Goal: Task Accomplishment & Management: Use online tool/utility

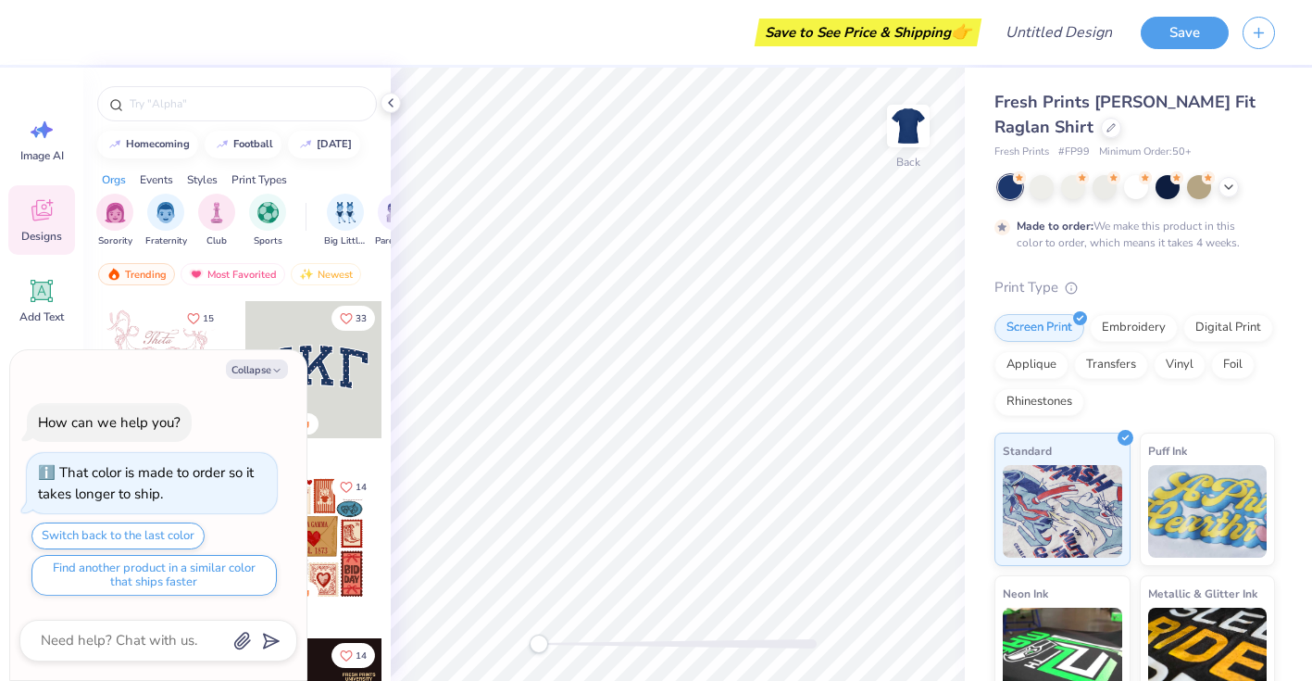
type textarea "x"
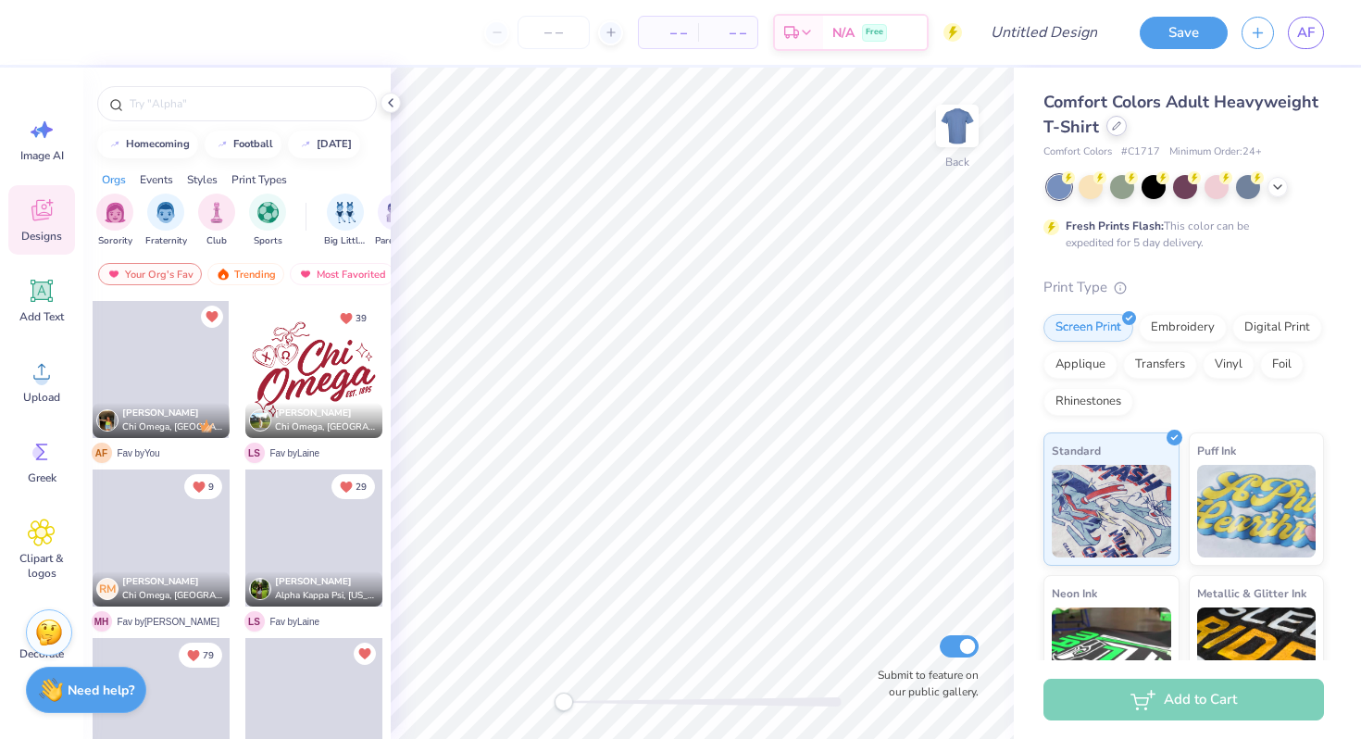
click at [1112, 129] on icon at bounding box center [1116, 125] width 9 height 9
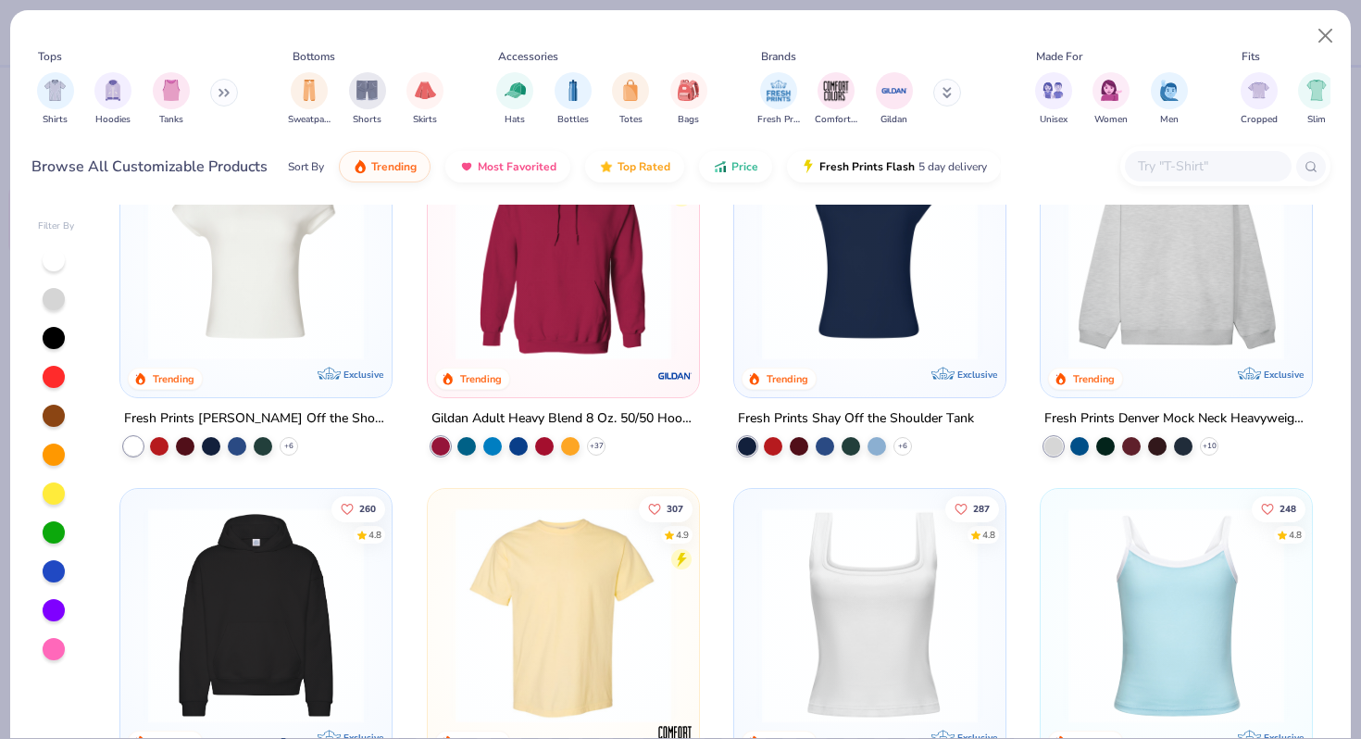
scroll to position [77, 0]
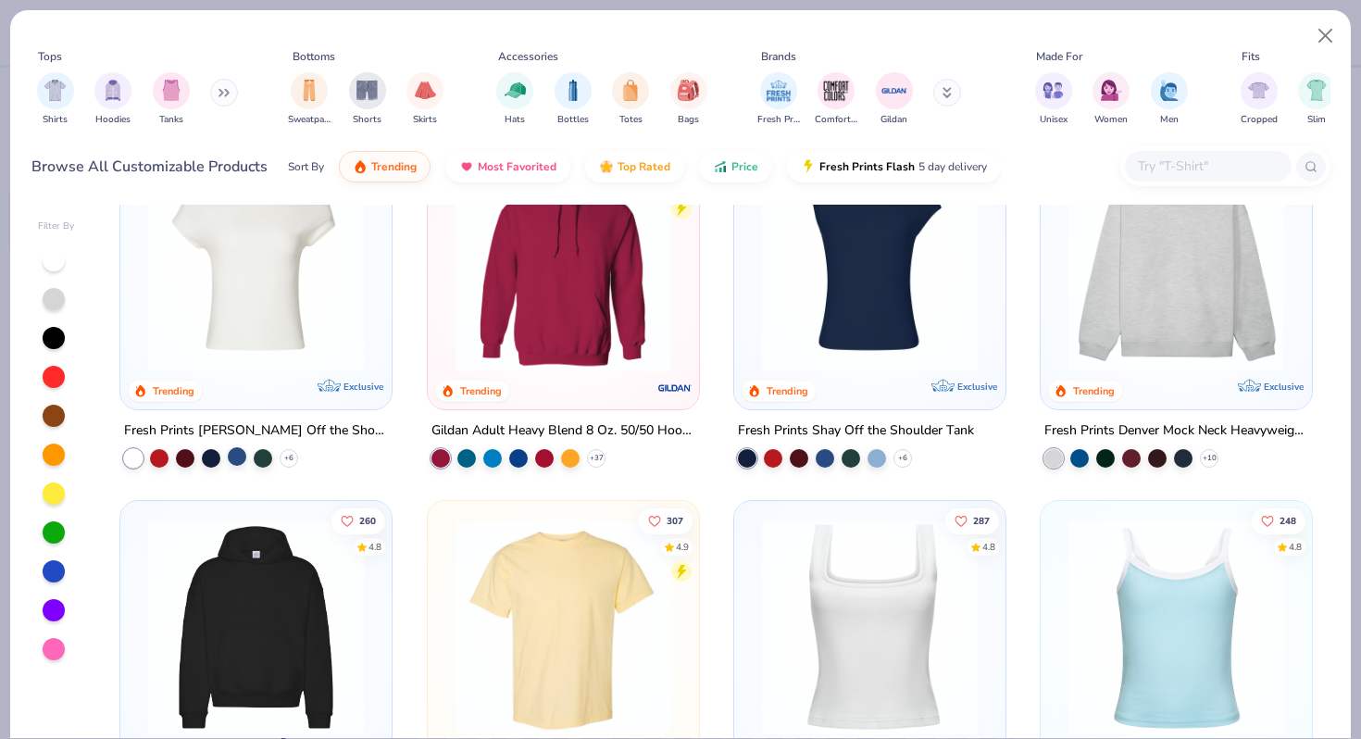
click at [237, 457] on div at bounding box center [237, 456] width 19 height 19
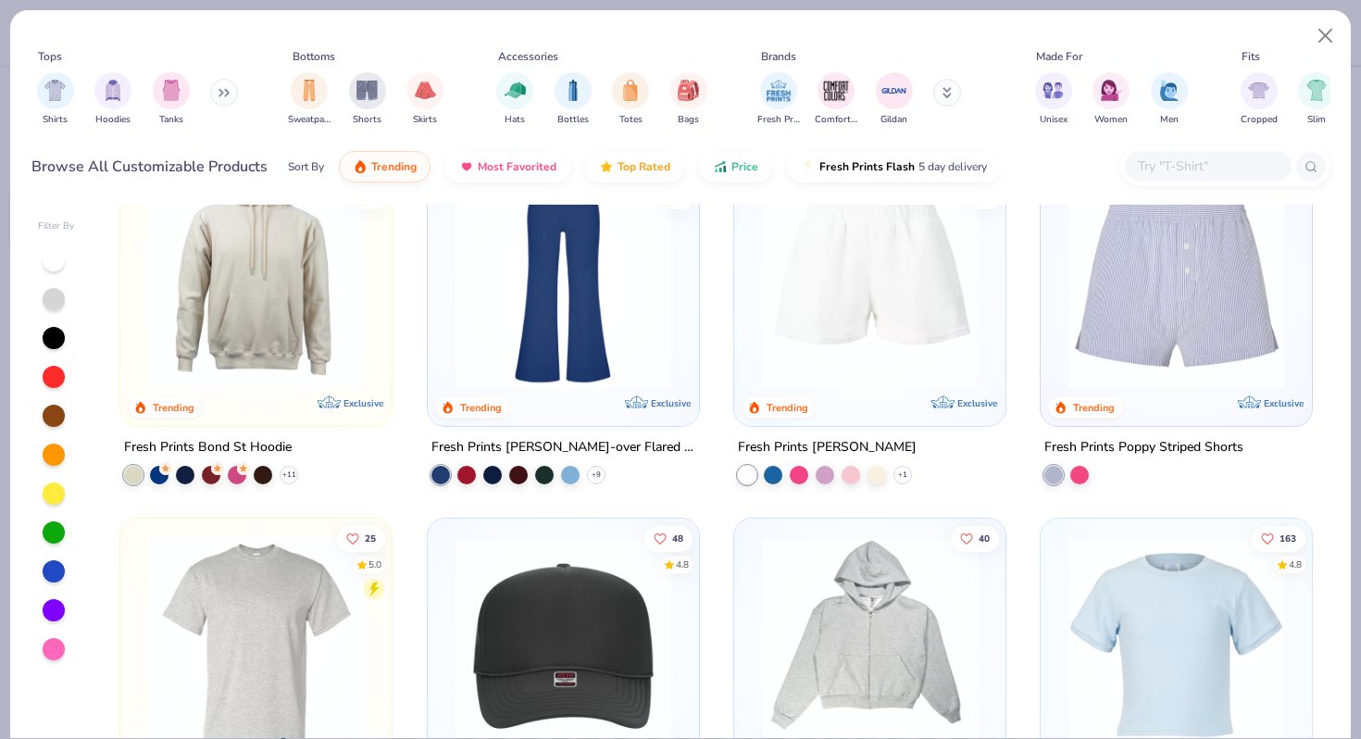
scroll to position [3337, 0]
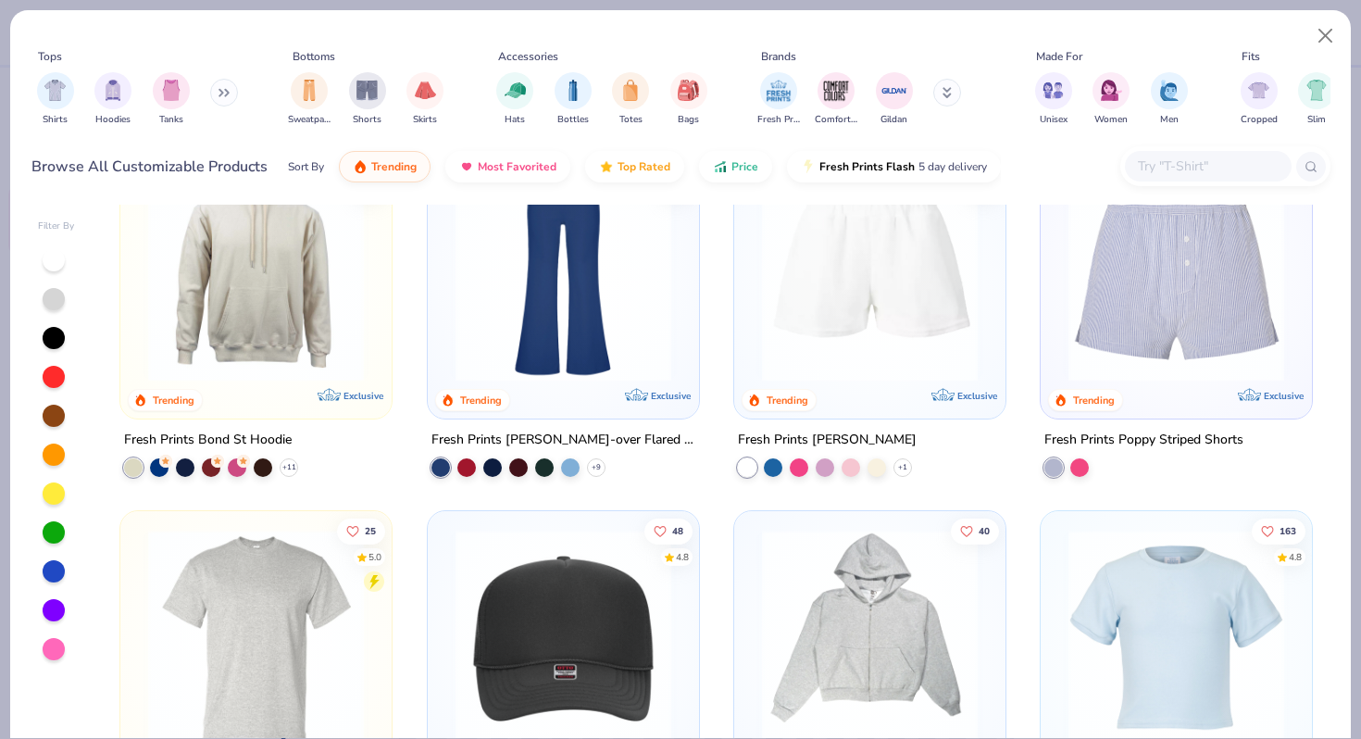
click at [220, 93] on button at bounding box center [224, 93] width 28 height 28
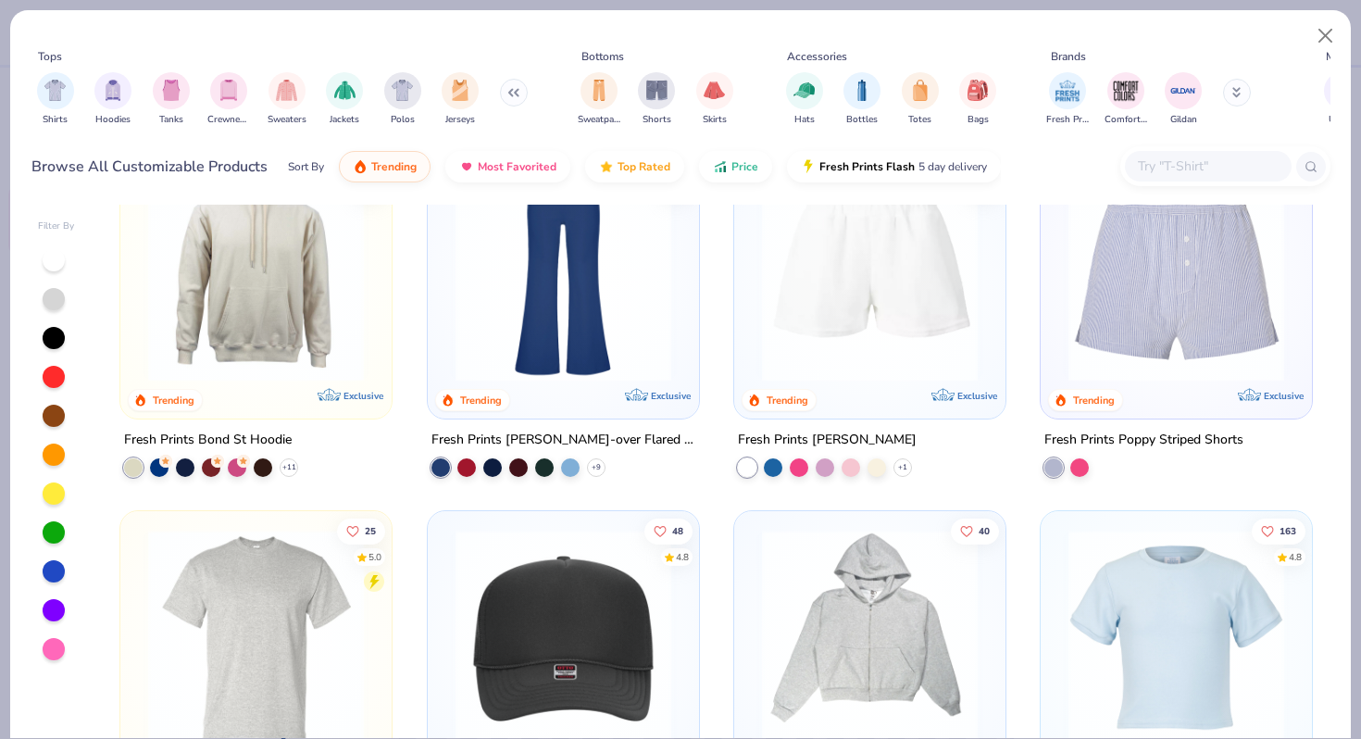
click at [220, 93] on img "filter for Crewnecks" at bounding box center [229, 90] width 20 height 21
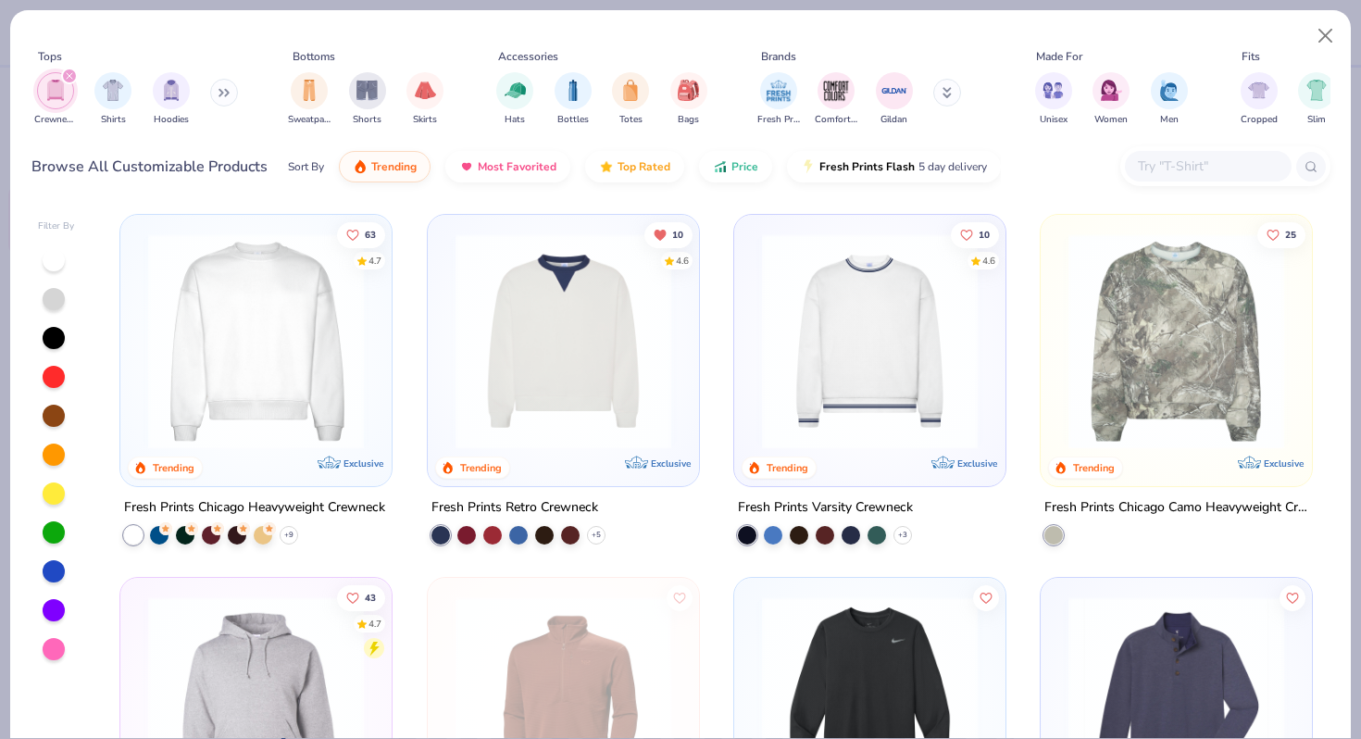
click at [69, 77] on icon "filter for Crewnecks" at bounding box center [70, 76] width 6 height 6
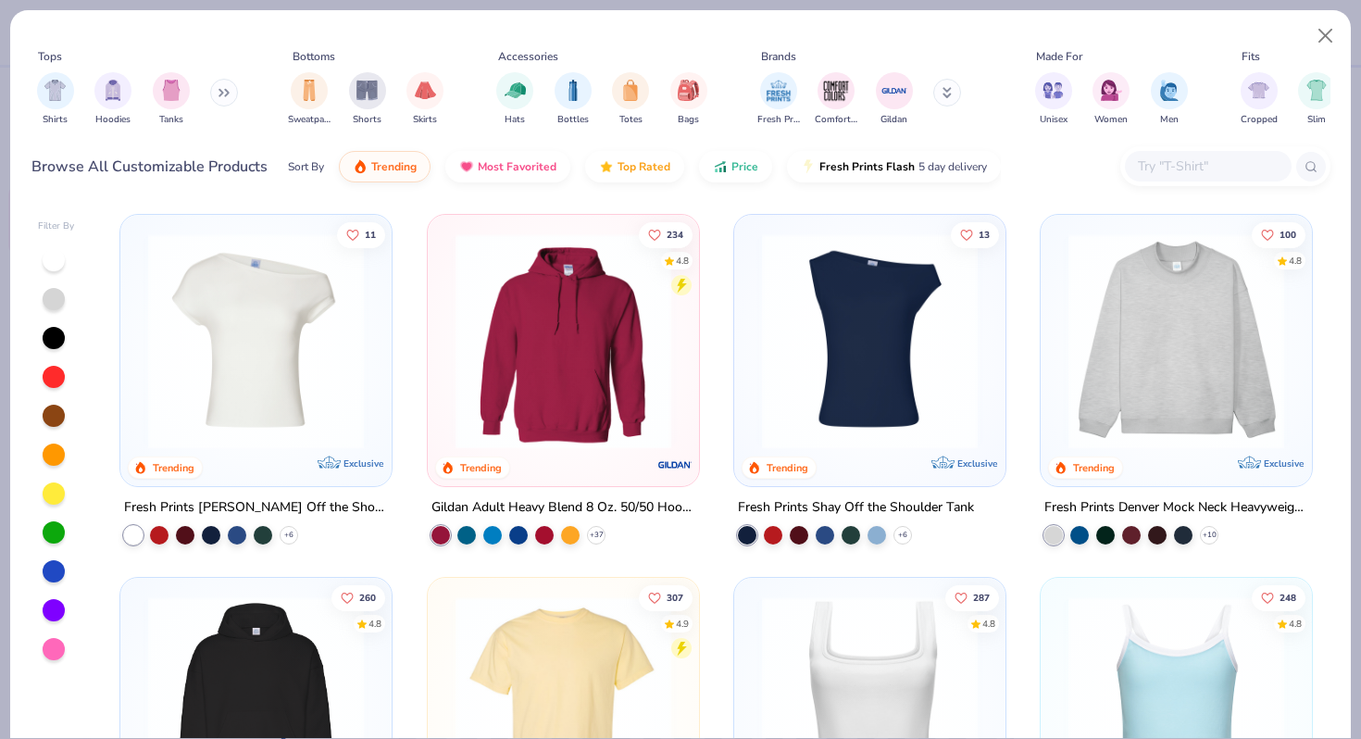
click at [1188, 350] on img at bounding box center [1176, 341] width 234 height 216
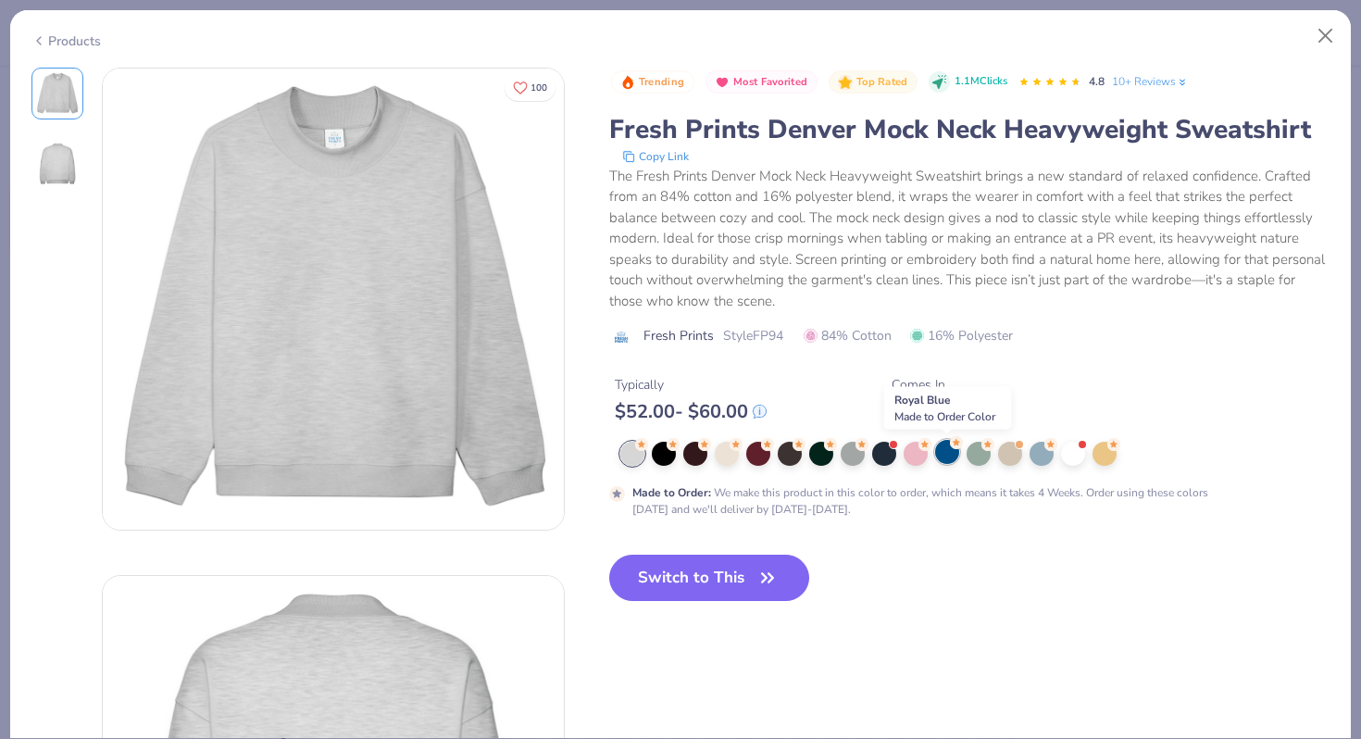
click at [949, 464] on div at bounding box center [947, 452] width 24 height 24
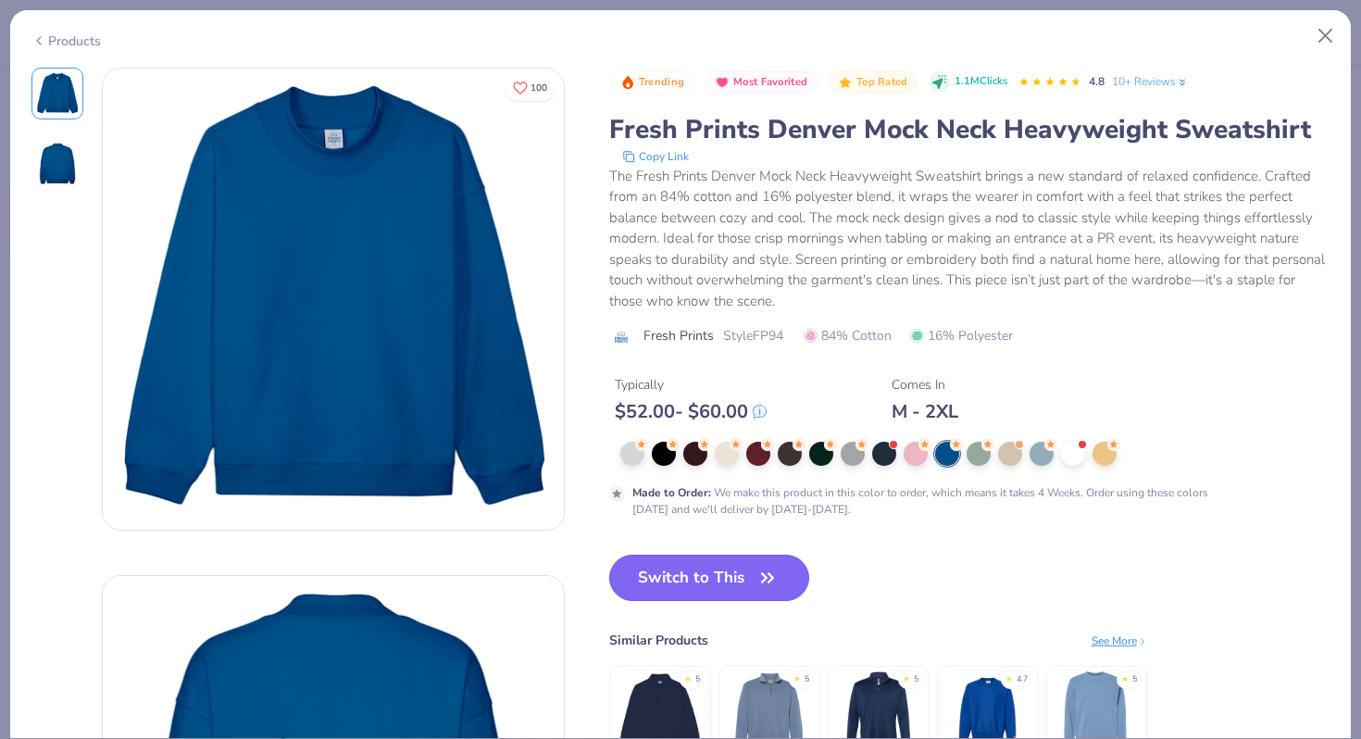
click at [688, 581] on button "Switch to This" at bounding box center [709, 578] width 201 height 46
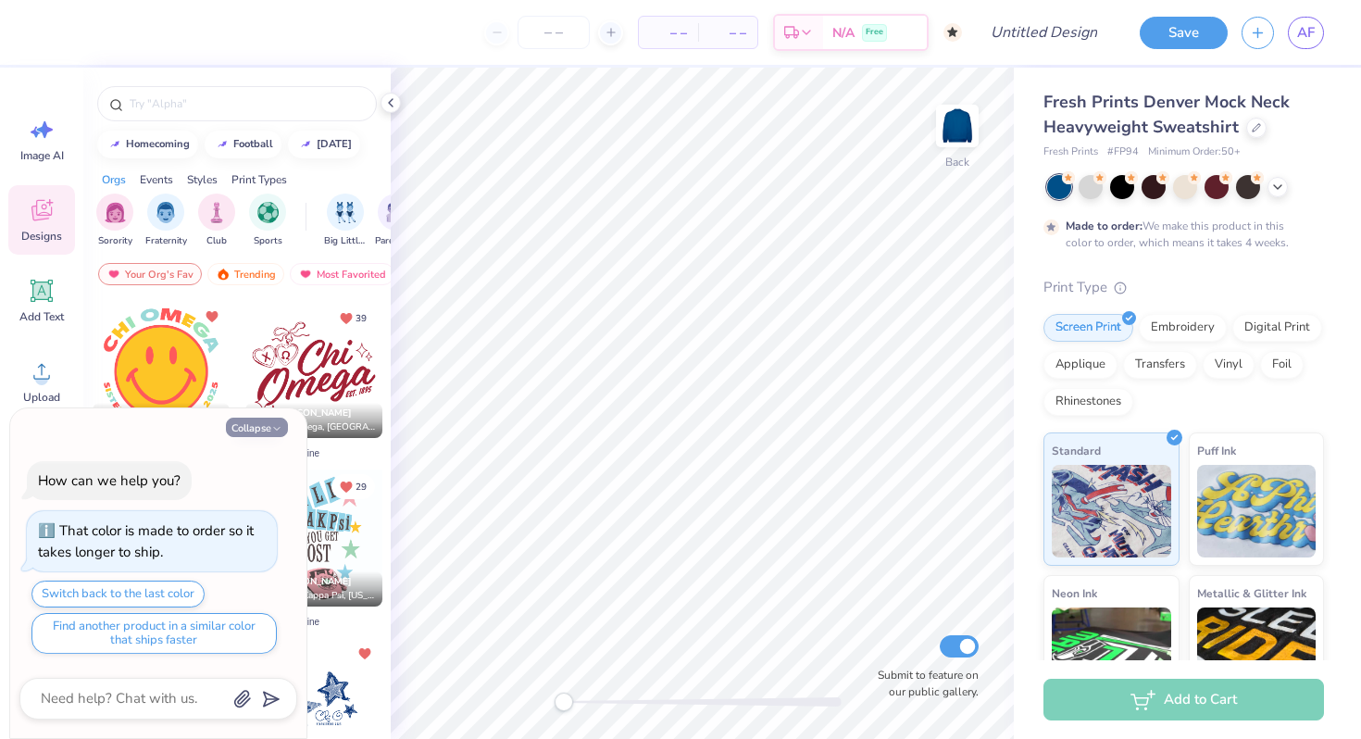
click at [260, 430] on button "Collapse" at bounding box center [257, 427] width 62 height 19
type textarea "x"
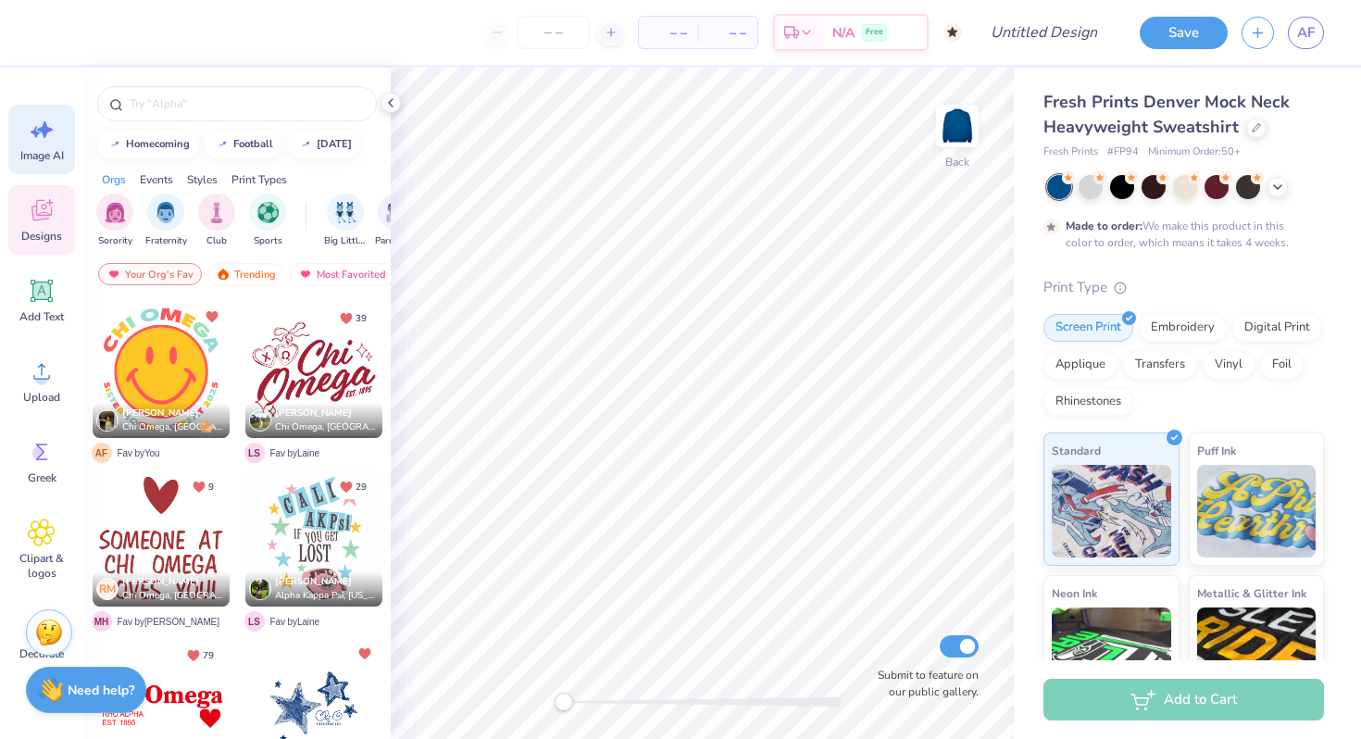
click at [57, 118] on div "Image AI" at bounding box center [41, 139] width 67 height 69
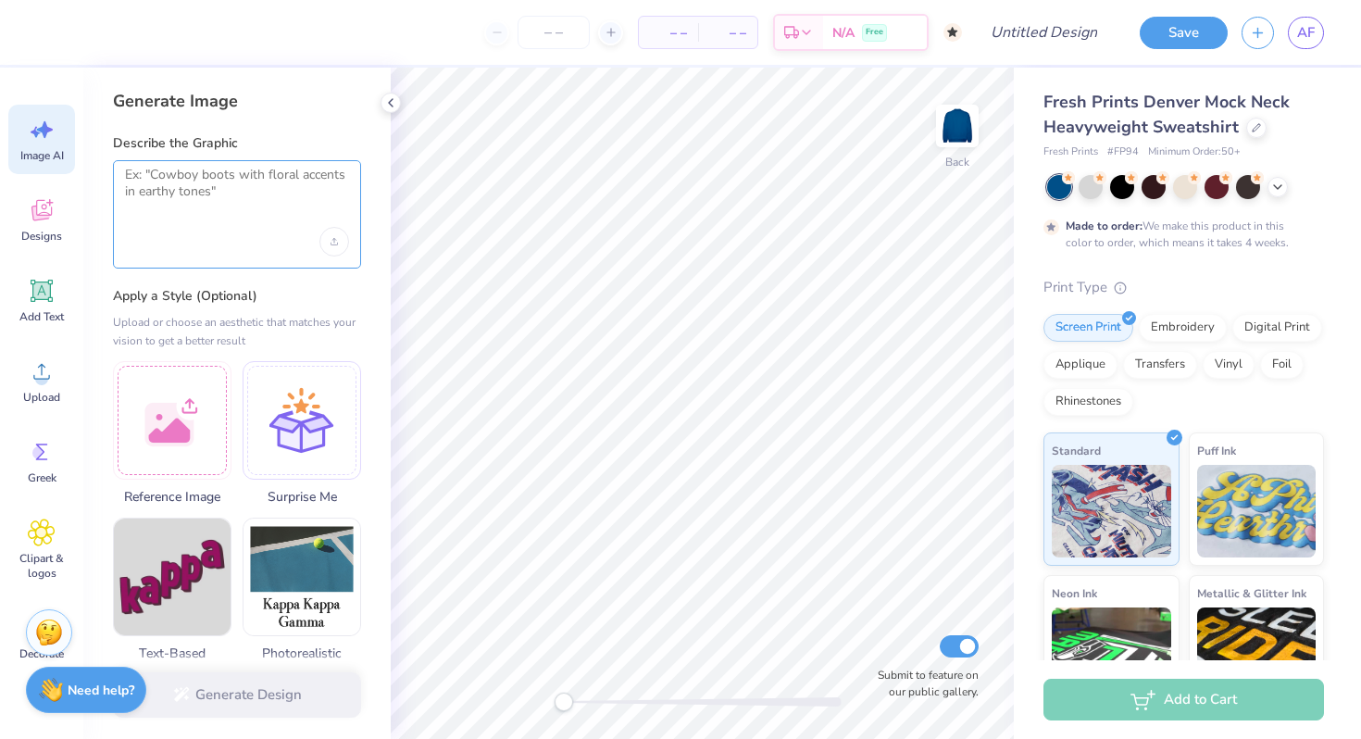
click at [156, 191] on textarea at bounding box center [237, 190] width 224 height 46
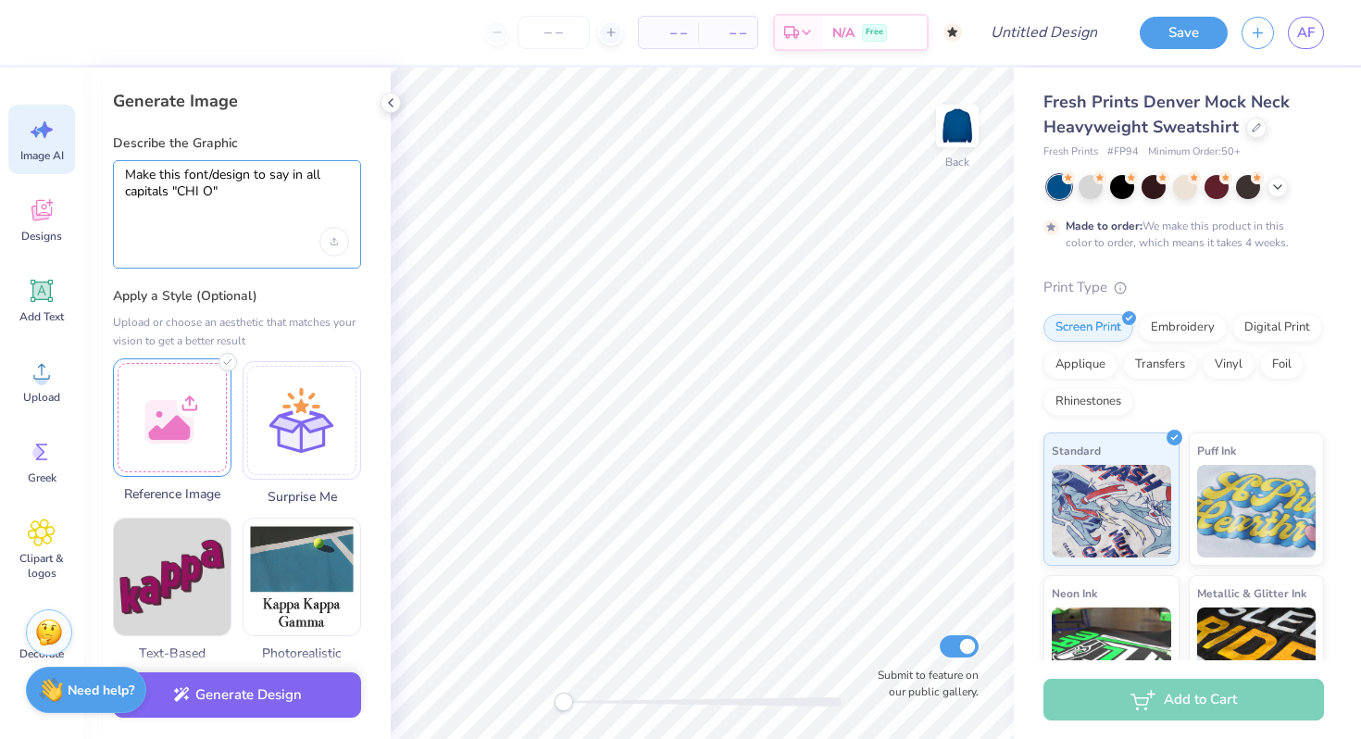
type textarea "Make this font/design to say in all capitals "CHI O""
click at [157, 414] on div at bounding box center [172, 417] width 119 height 119
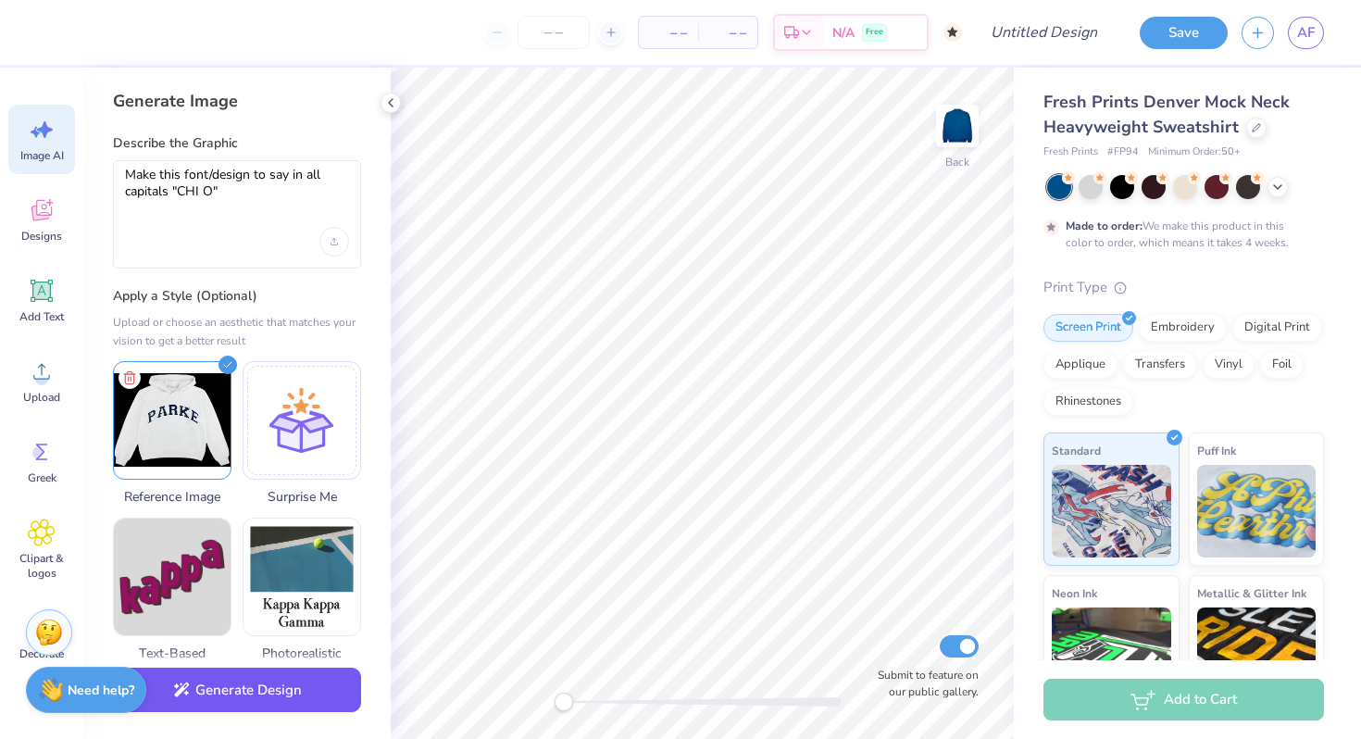
click at [248, 698] on button "Generate Design" at bounding box center [237, 690] width 248 height 45
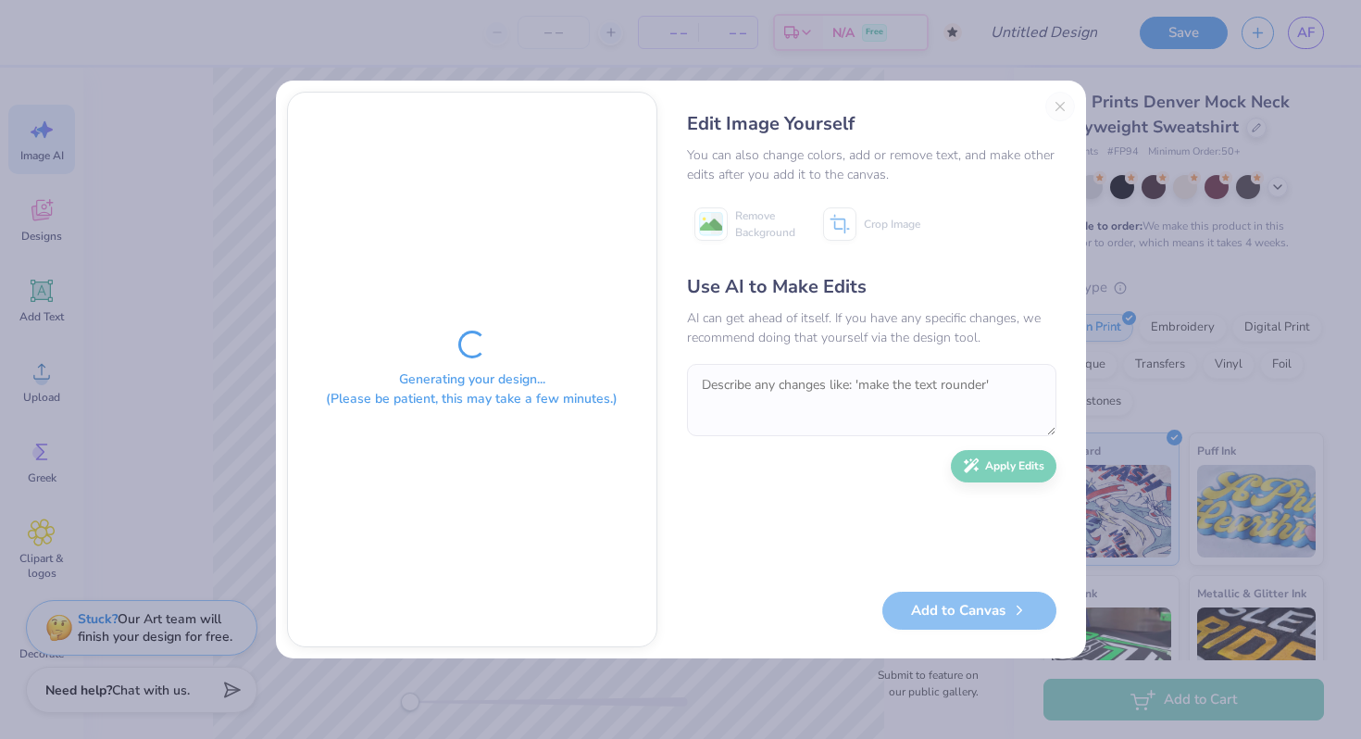
click at [248, 698] on div "Generating your design... (Please be patient, this may take a few minutes.) Edi…" at bounding box center [680, 369] width 1361 height 739
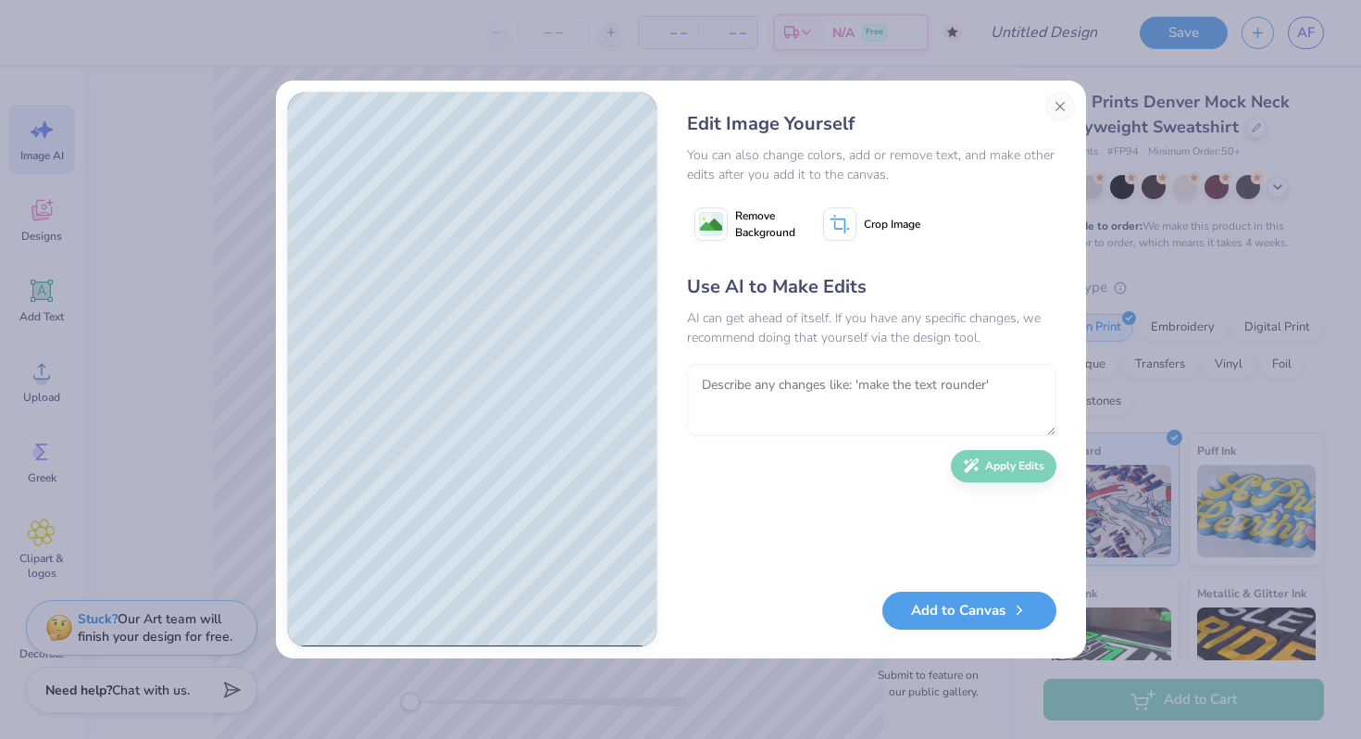
click at [780, 407] on textarea at bounding box center [872, 400] width 370 height 72
type textarea "YES but not the second O below chi o"
click at [977, 469] on icon "button" at bounding box center [971, 461] width 17 height 17
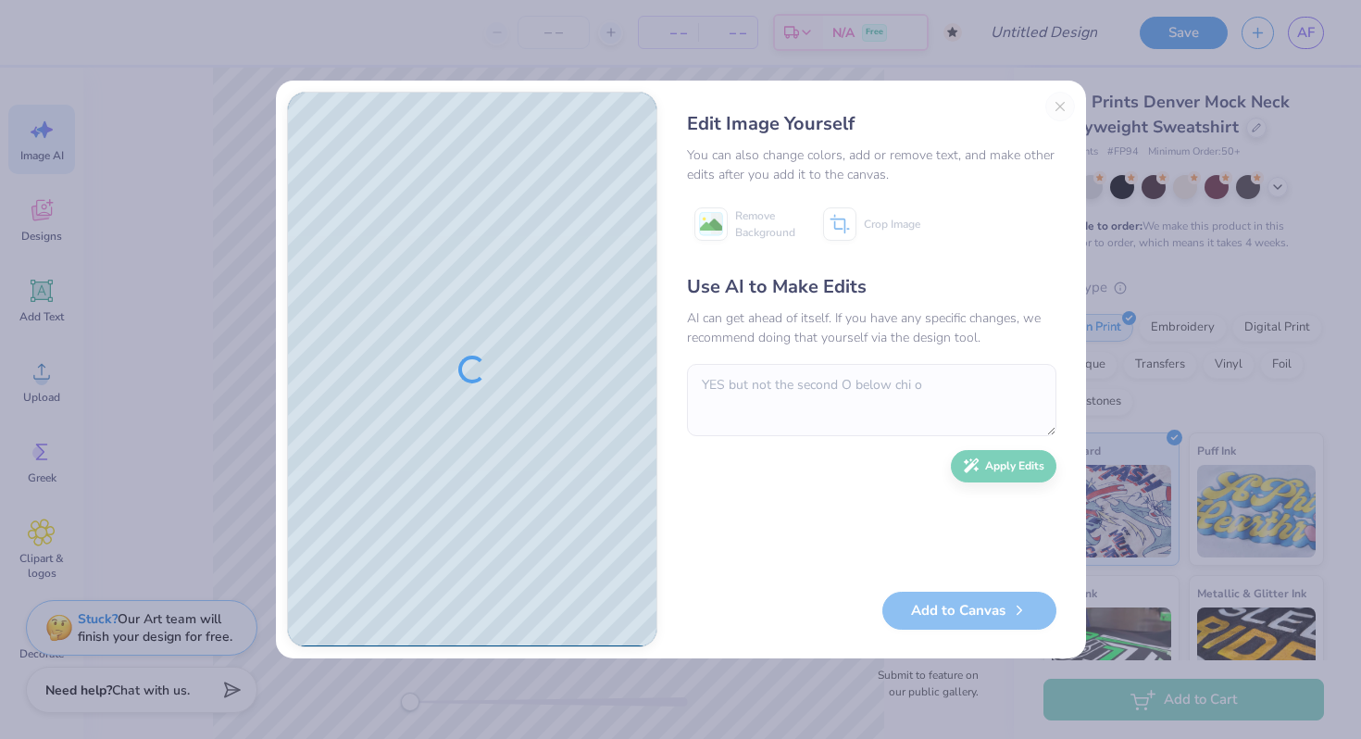
drag, startPoint x: 977, startPoint y: 469, endPoint x: 960, endPoint y: 495, distance: 30.8
click at [960, 495] on div "Use AI to Make Edits AI can get ahead of itself. If you have any specific chang…" at bounding box center [872, 423] width 370 height 300
